Goal: Task Accomplishment & Management: Complete application form

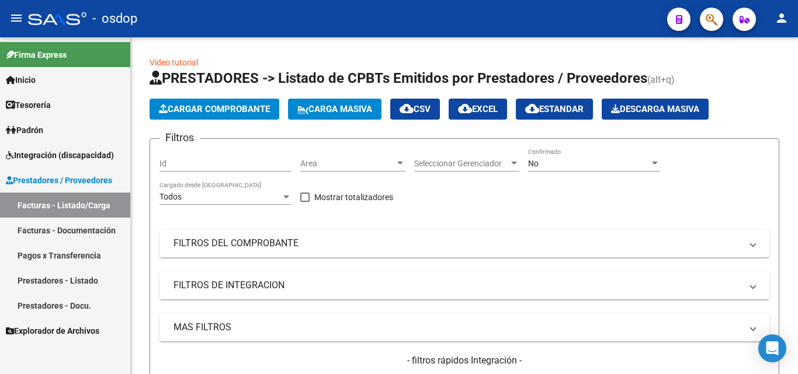
click at [75, 224] on link "Facturas - Documentación" at bounding box center [65, 230] width 130 height 25
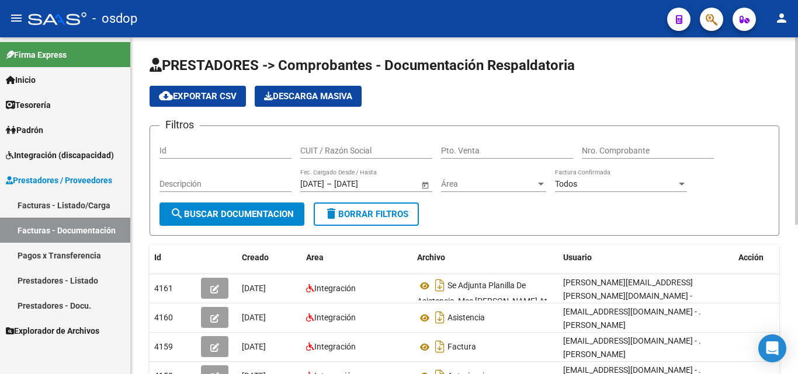
click at [320, 151] on input "CUIT / Razón Social" at bounding box center [366, 151] width 132 height 10
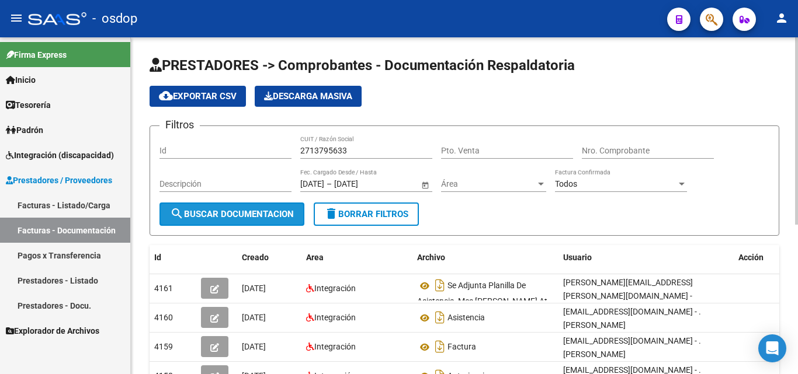
click at [199, 217] on span "search Buscar Documentacion" at bounding box center [232, 214] width 124 height 11
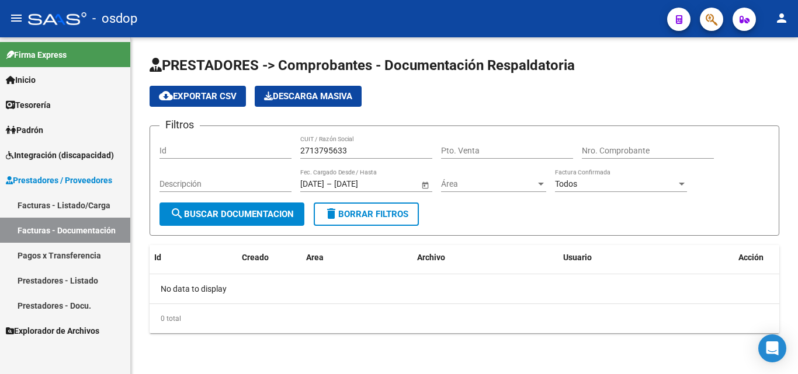
click at [323, 148] on input "2713795633" at bounding box center [366, 151] width 132 height 10
drag, startPoint x: 368, startPoint y: 146, endPoint x: 285, endPoint y: 149, distance: 83.0
click at [285, 149] on div "Filtros Id 27137995633 CUIT / Razón Social Pto. Venta Nro. Comprobante Descripc…" at bounding box center [464, 168] width 610 height 67
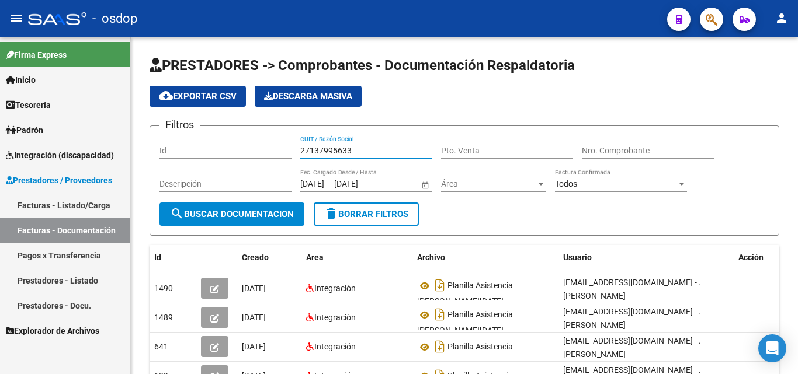
type input "27137995633"
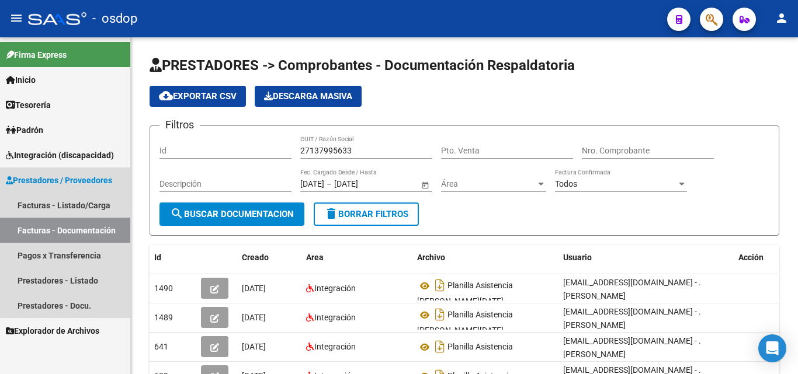
click at [65, 171] on link "Prestadores / Proveedores" at bounding box center [65, 180] width 130 height 25
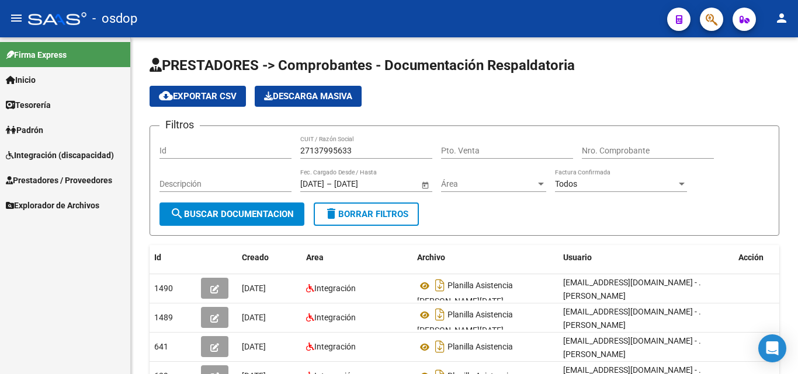
click at [65, 171] on link "Prestadores / Proveedores" at bounding box center [65, 180] width 130 height 25
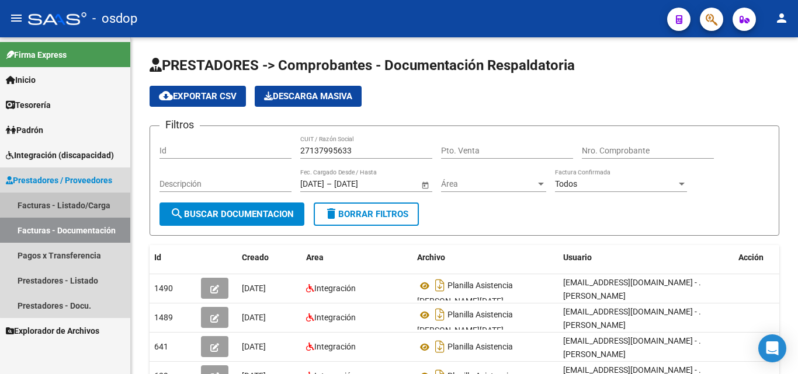
click at [65, 205] on link "Facturas - Listado/Carga" at bounding box center [65, 205] width 130 height 25
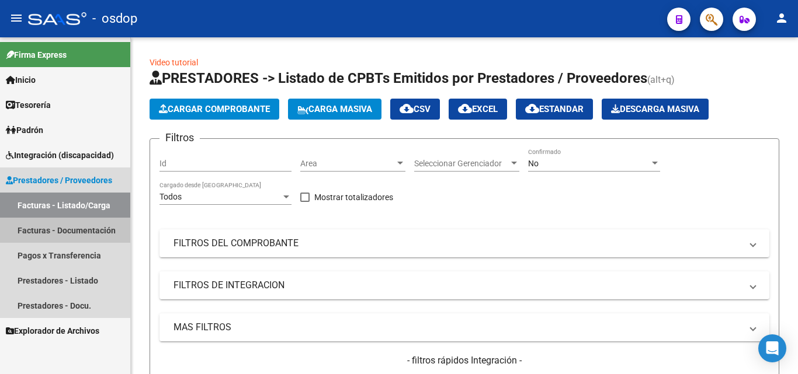
click at [113, 228] on link "Facturas - Documentación" at bounding box center [65, 230] width 130 height 25
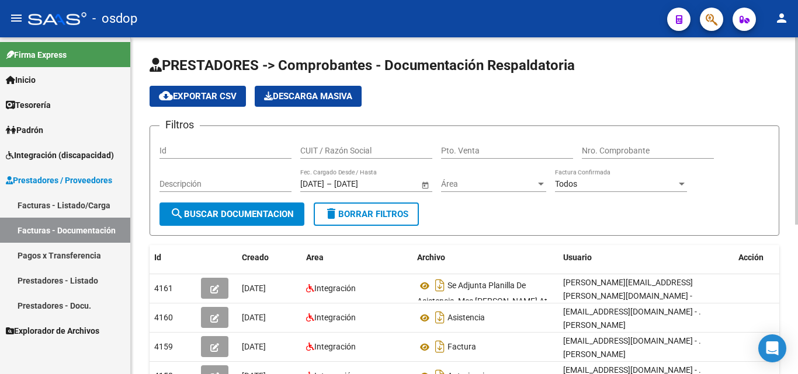
click at [347, 149] on input "CUIT / Razón Social" at bounding box center [366, 151] width 132 height 10
type input "2"
click at [89, 359] on div "Firma Express Inicio Instructivos Contacto OS Tesorería Extractos Procesados (c…" at bounding box center [65, 205] width 130 height 337
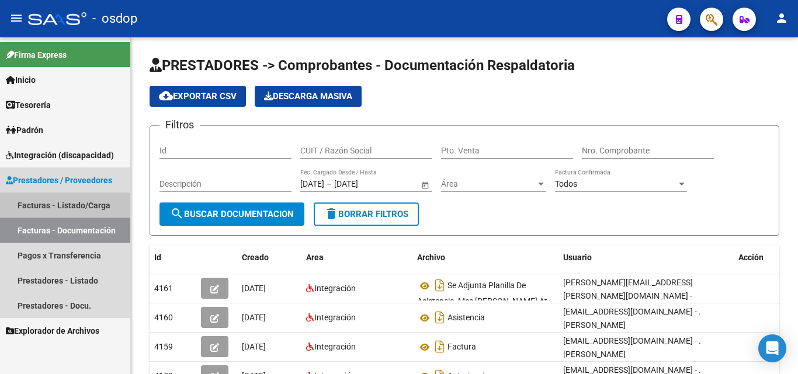
click at [93, 201] on link "Facturas - Listado/Carga" at bounding box center [65, 205] width 130 height 25
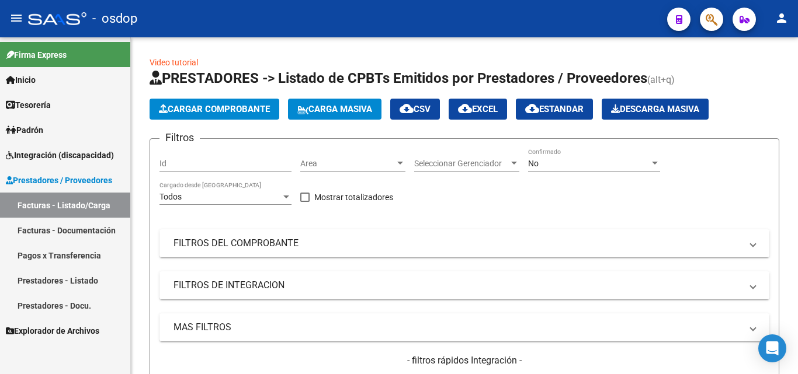
click at [79, 230] on link "Facturas - Documentación" at bounding box center [65, 230] width 130 height 25
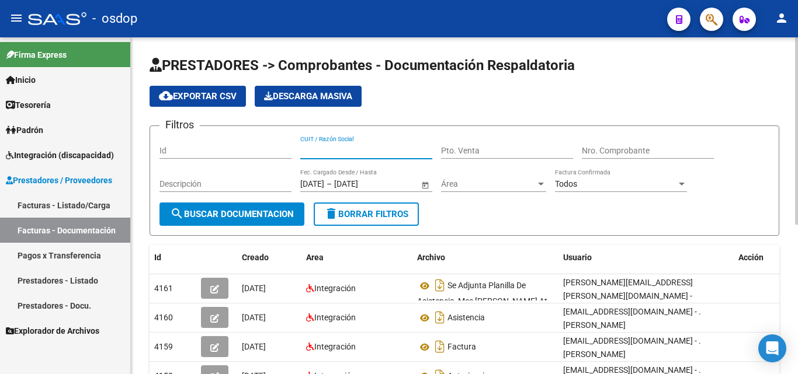
click at [351, 149] on input "CUIT / Razón Social" at bounding box center [366, 151] width 132 height 10
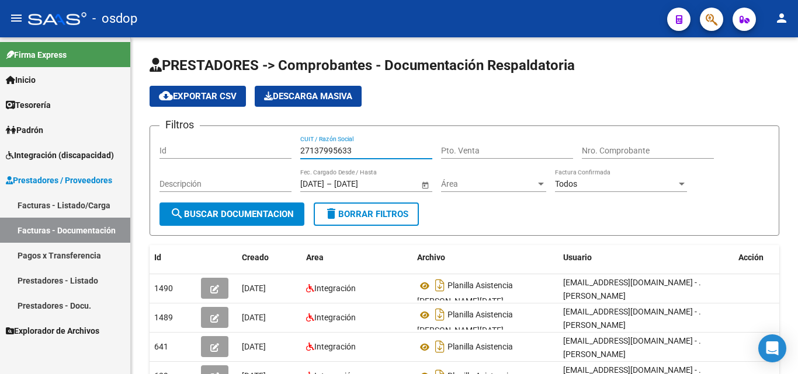
type input "27137995633"
click at [90, 204] on link "Facturas - Listado/Carga" at bounding box center [65, 205] width 130 height 25
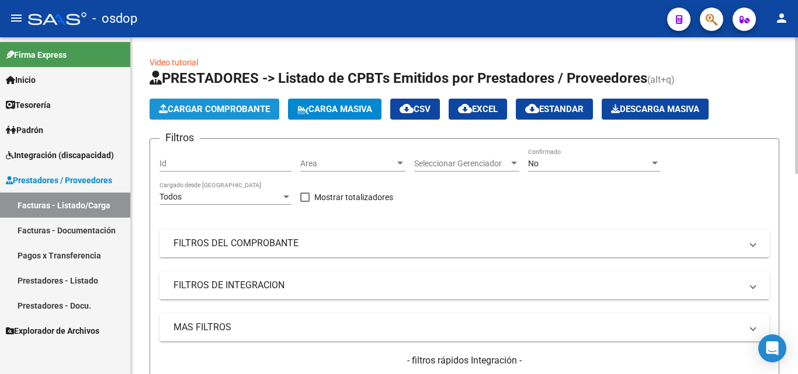
click at [188, 109] on span "Cargar Comprobante" at bounding box center [214, 109] width 111 height 11
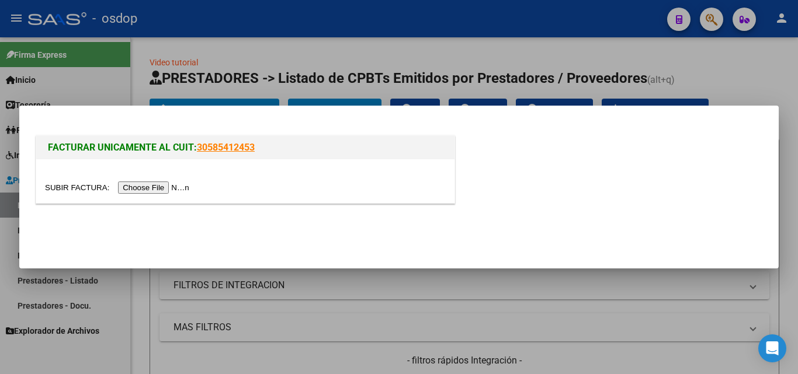
click at [159, 187] on input "file" at bounding box center [119, 188] width 148 height 12
click at [360, 333] on div at bounding box center [399, 187] width 798 height 374
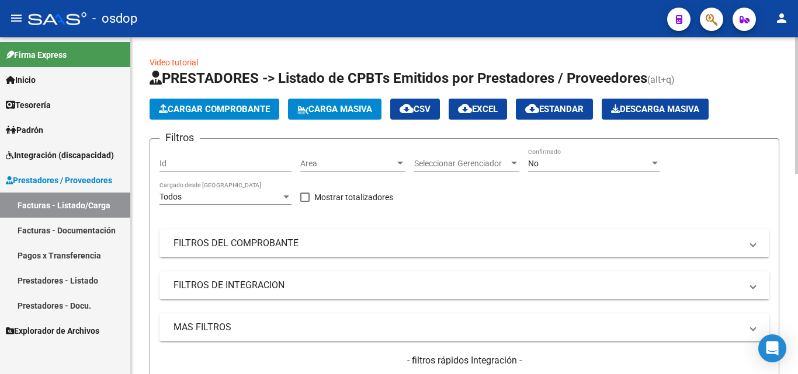
click at [201, 93] on app-list-header "PRESTADORES -> Listado de CPBTs Emitidos por Prestadores / Proveedores (alt+q) …" at bounding box center [463, 256] width 629 height 374
drag, startPoint x: 201, startPoint y: 98, endPoint x: 201, endPoint y: 105, distance: 6.4
click at [201, 99] on app-list-header "PRESTADORES -> Listado de CPBTs Emitidos por Prestadores / Proveedores (alt+q) …" at bounding box center [463, 256] width 629 height 374
click at [201, 109] on span "Cargar Comprobante" at bounding box center [214, 109] width 111 height 11
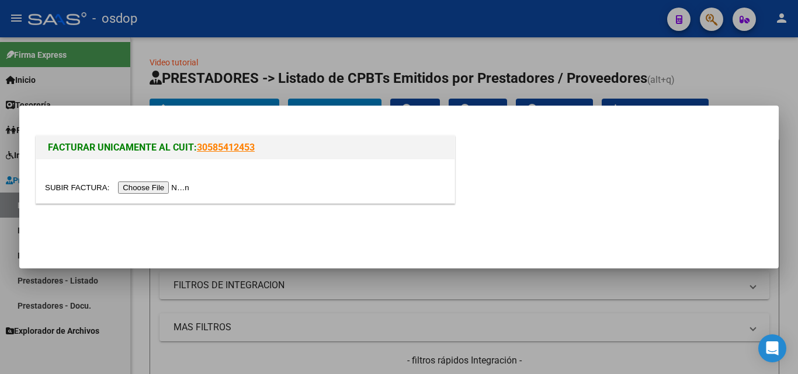
click at [152, 196] on div at bounding box center [245, 181] width 418 height 44
click at [155, 189] on input "file" at bounding box center [119, 188] width 148 height 12
click at [388, 311] on div at bounding box center [399, 187] width 798 height 374
